Goal: Task Accomplishment & Management: Complete application form

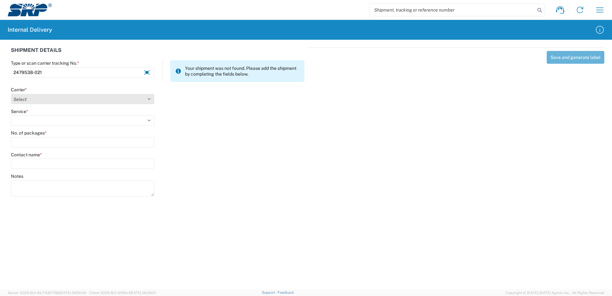
type input "2479538-021"
click at [149, 98] on select "Select Amazon Logistics ATI Trucking BC Dimerco Logistics Empire Southwest FedE…" at bounding box center [82, 99] width 143 height 10
select select "18714"
click at [11, 94] on select "Select Amazon Logistics ATI Trucking BC Dimerco Logistics Empire Southwest FedE…" at bounding box center [82, 99] width 143 height 10
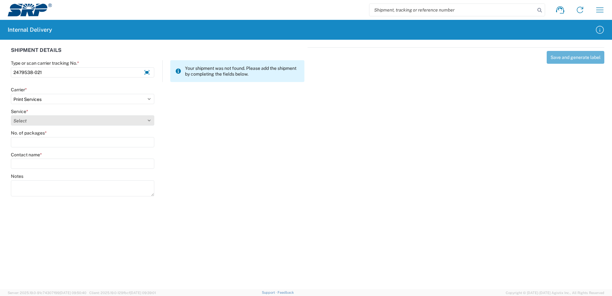
click at [148, 119] on select "Select Ground Inter-office" at bounding box center [82, 120] width 143 height 10
select select "35764"
click at [11, 115] on select "Select Ground Inter-office" at bounding box center [82, 120] width 143 height 10
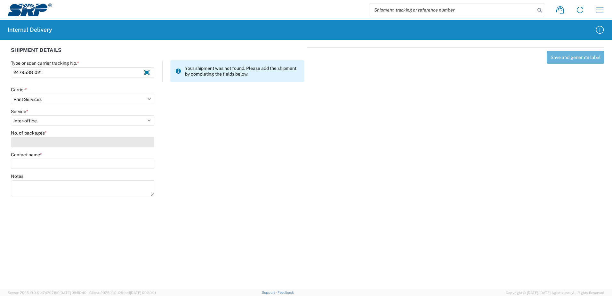
click at [148, 144] on input "No. of packages *" at bounding box center [82, 142] width 143 height 10
type input "1"
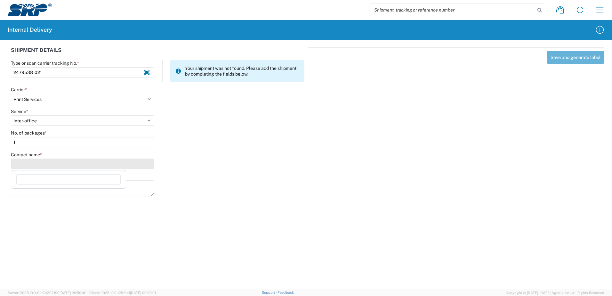
click at [146, 164] on input "Contact name *" at bounding box center [82, 163] width 143 height 10
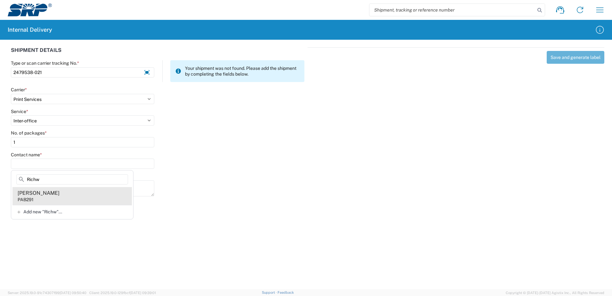
type input "Richw"
click at [41, 194] on div "Megan Richwine" at bounding box center [39, 192] width 42 height 7
type input "Megan Richwine"
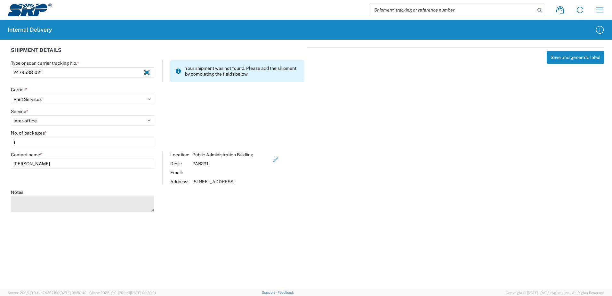
click at [37, 200] on textarea "Notes" at bounding box center [82, 204] width 143 height 16
type textarea "Table Tent QR Code"
click at [196, 254] on agx-forms-host "Shipment request Shipment tracking Internal delivery Transit update My profile …" at bounding box center [306, 148] width 612 height 296
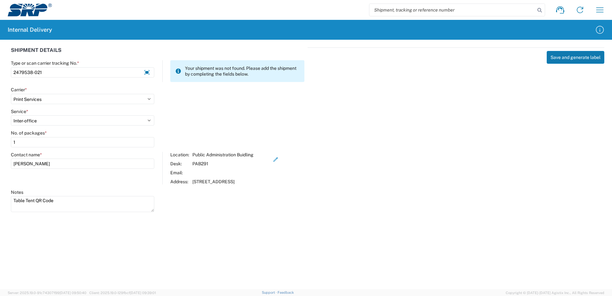
click at [578, 57] on button "Save and generate label" at bounding box center [575, 57] width 58 height 13
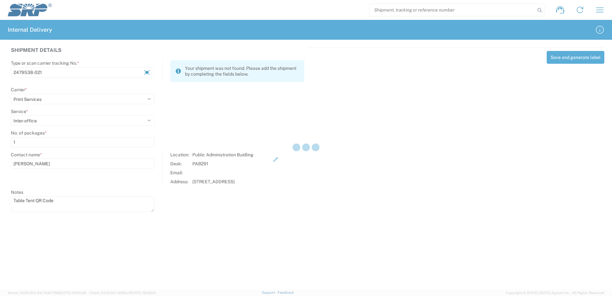
select select
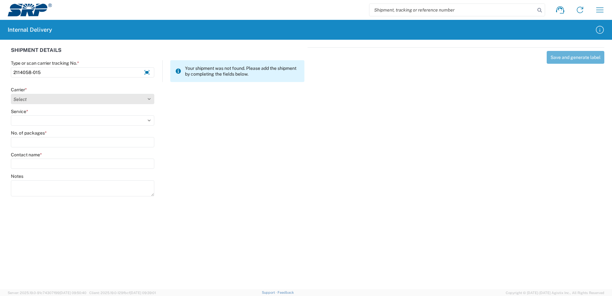
type input "2114058-015"
click at [149, 98] on select "Select Amazon Logistics ATI Trucking BC Dimerco Logistics Empire Southwest FedE…" at bounding box center [82, 99] width 143 height 10
select select "18714"
click at [11, 94] on select "Select Amazon Logistics ATI Trucking BC Dimerco Logistics Empire Southwest FedE…" at bounding box center [82, 99] width 143 height 10
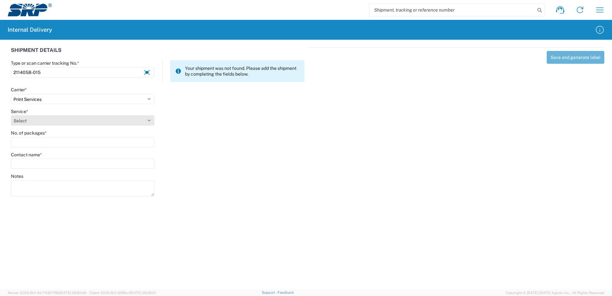
click at [148, 120] on select "Select Ground Inter-office" at bounding box center [82, 120] width 143 height 10
select select "35764"
click at [11, 115] on select "Select Ground Inter-office" at bounding box center [82, 120] width 143 height 10
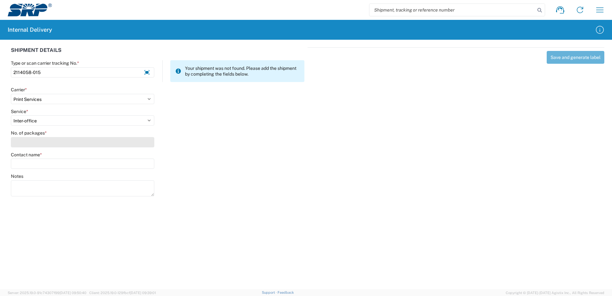
click at [143, 144] on input "No. of packages *" at bounding box center [82, 142] width 143 height 10
type input "1"
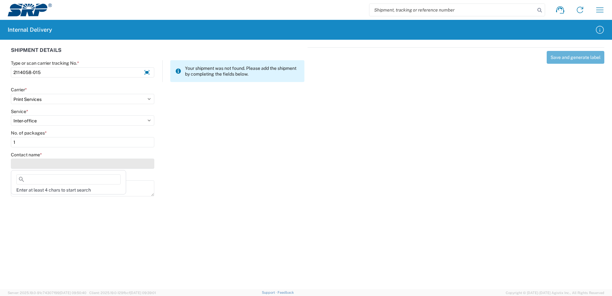
click at [139, 160] on input "Contact name *" at bounding box center [82, 163] width 143 height 10
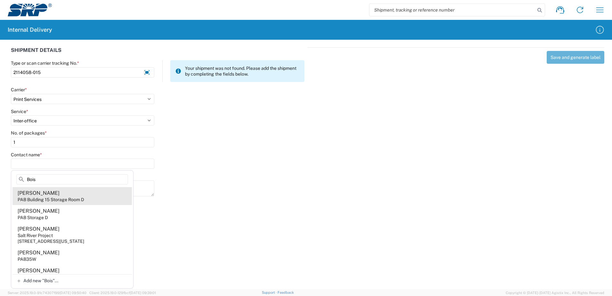
type input "Bois"
click at [56, 198] on div "PAB Building 15 Storage Room D" at bounding box center [51, 199] width 67 height 6
type input "Christine Boisen"
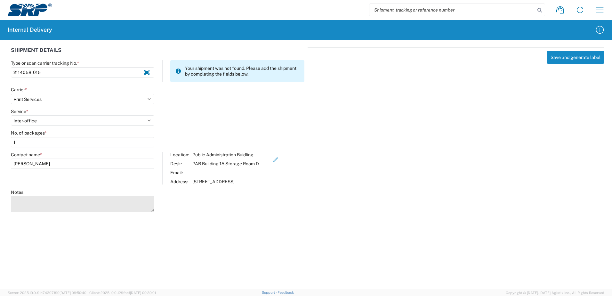
click at [44, 203] on textarea "Notes" at bounding box center [82, 204] width 143 height 16
type textarea "Stamp Cards"
click at [264, 231] on agx-forms-host "Shipment request Shipment tracking Internal delivery Transit update My profile …" at bounding box center [306, 148] width 612 height 296
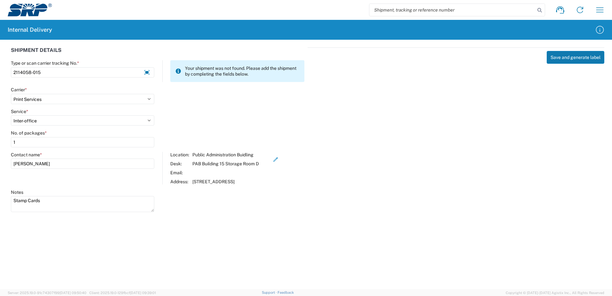
click at [577, 58] on button "Save and generate label" at bounding box center [575, 57] width 58 height 13
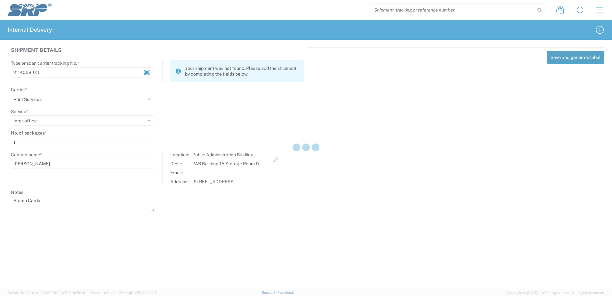
select select
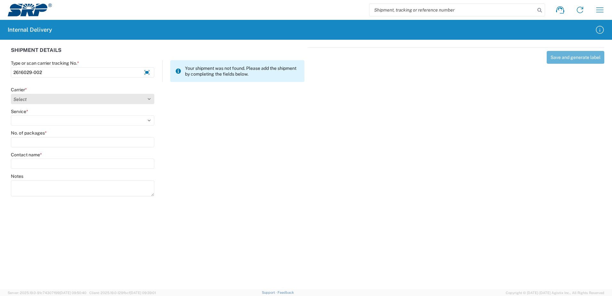
type input "2616029-002"
click at [148, 98] on select "Select Amazon Logistics ATI Trucking BC Dimerco Logistics Empire Southwest FedE…" at bounding box center [82, 99] width 143 height 10
select select "18714"
click at [11, 94] on select "Select Amazon Logistics ATI Trucking BC Dimerco Logistics Empire Southwest FedE…" at bounding box center [82, 99] width 143 height 10
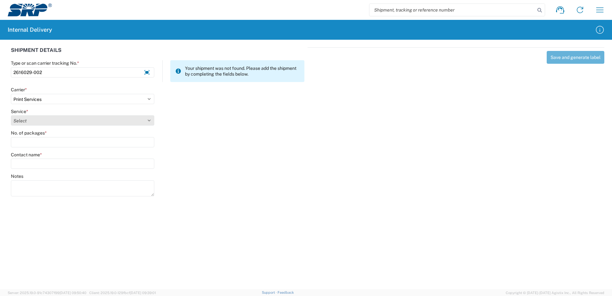
click at [148, 117] on select "Select Ground Inter-office" at bounding box center [82, 120] width 143 height 10
select select "35764"
click at [11, 115] on select "Select Ground Inter-office" at bounding box center [82, 120] width 143 height 10
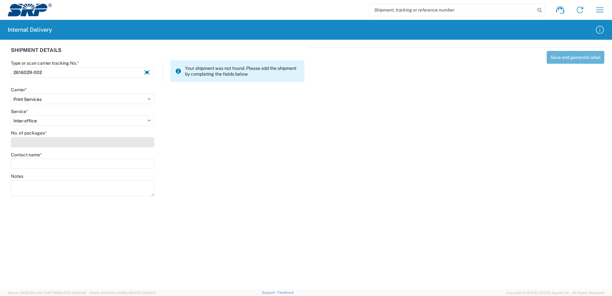
click at [146, 142] on input "No. of packages *" at bounding box center [82, 142] width 143 height 10
type input "2"
click at [122, 161] on input "Contact name *" at bounding box center [82, 163] width 143 height 10
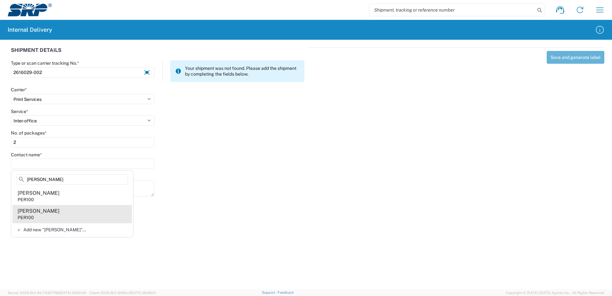
type input "[PERSON_NAME]"
click at [34, 212] on div "[PERSON_NAME]" at bounding box center [39, 210] width 42 height 7
type input "[PERSON_NAME]"
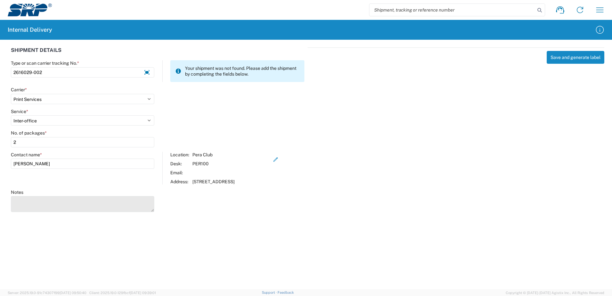
click at [35, 205] on textarea "Notes" at bounding box center [82, 204] width 143 height 16
type textarea "PERA [DATE] Event Tickets"
click at [454, 139] on div "Save and generate label" at bounding box center [455, 128] width 297 height 163
click at [571, 60] on button "Save and generate label" at bounding box center [575, 57] width 58 height 13
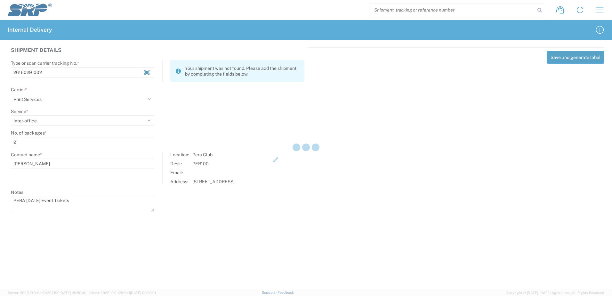
select select
